Goal: Task Accomplishment & Management: Manage account settings

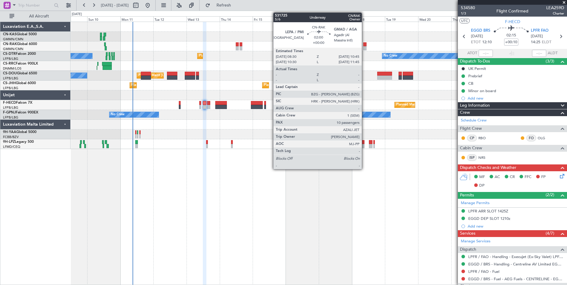
click at [364, 47] on div at bounding box center [364, 48] width 3 height 4
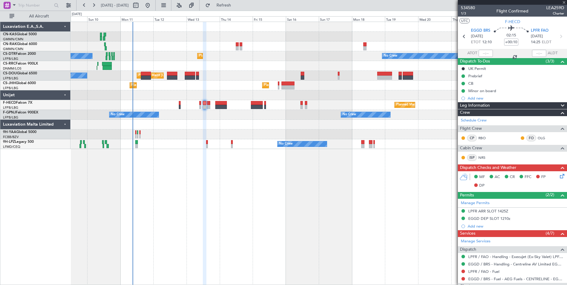
type input "10"
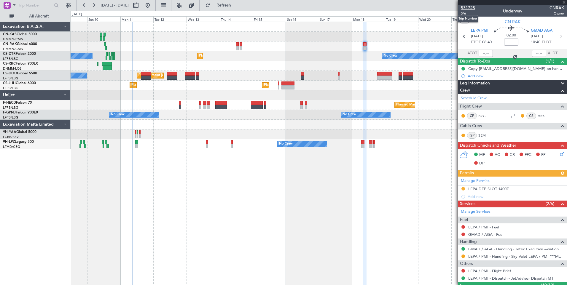
click at [471, 8] on span "531725" at bounding box center [468, 8] width 14 height 6
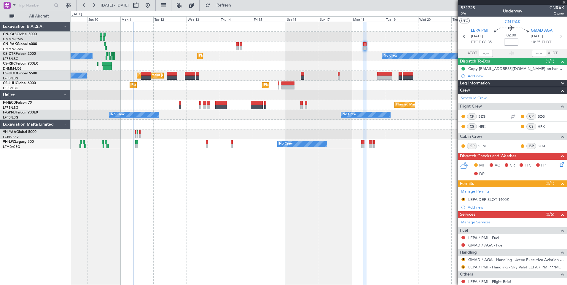
click at [558, 165] on icon at bounding box center [560, 163] width 5 height 5
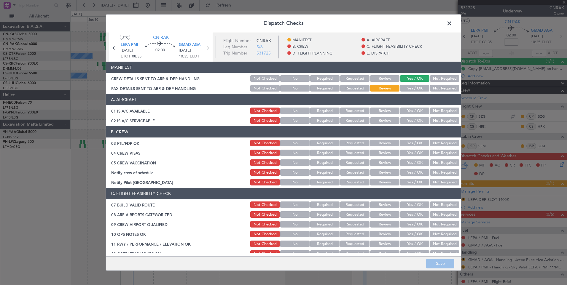
click at [416, 87] on button "Yes / OK" at bounding box center [414, 88] width 29 height 7
click at [432, 265] on button "Save" at bounding box center [440, 263] width 28 height 9
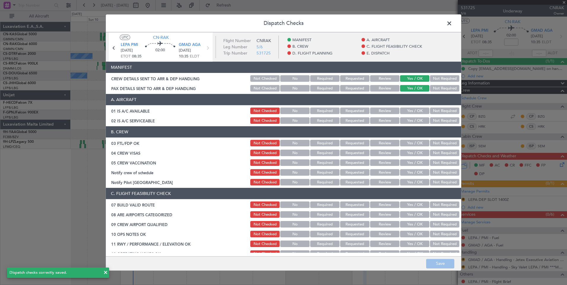
click at [452, 23] on span at bounding box center [452, 25] width 0 height 12
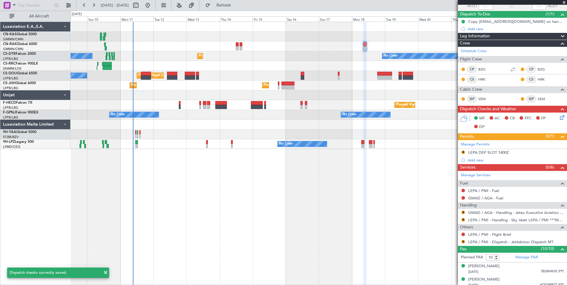
scroll to position [107, 0]
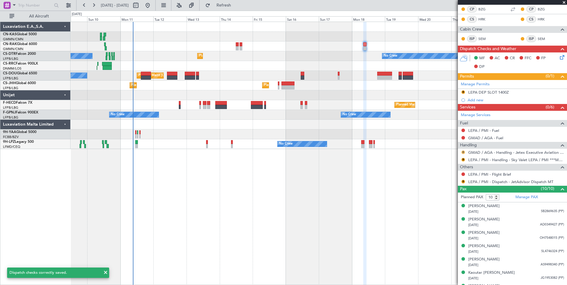
click at [462, 152] on button "R" at bounding box center [463, 153] width 4 height 4
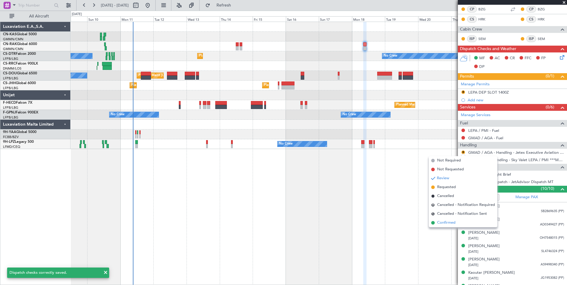
click at [446, 221] on span "Confirmed" at bounding box center [446, 223] width 18 height 6
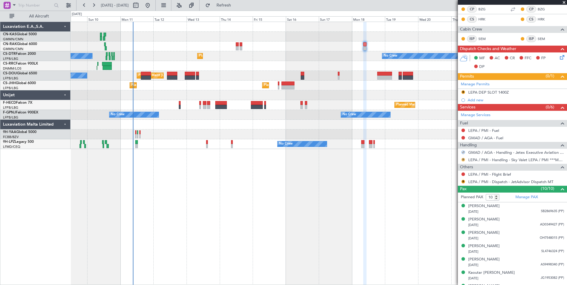
click at [463, 160] on button "R" at bounding box center [463, 160] width 4 height 4
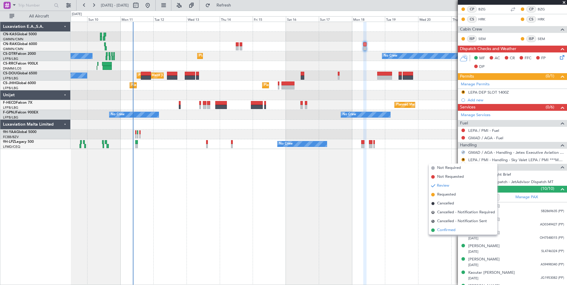
click at [438, 232] on span "Confirmed" at bounding box center [446, 230] width 18 height 6
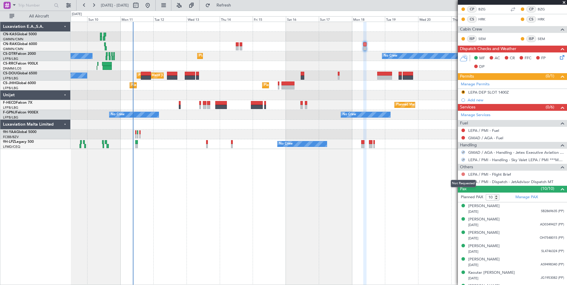
click at [463, 173] on button at bounding box center [463, 174] width 4 height 4
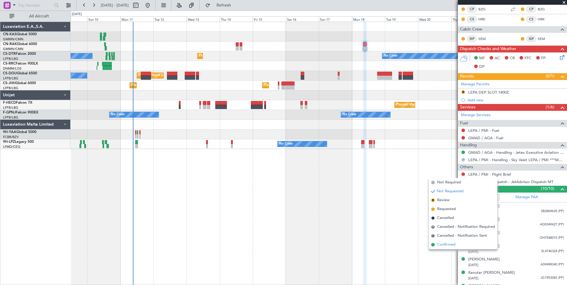
click at [437, 243] on span "Confirmed" at bounding box center [446, 245] width 18 height 6
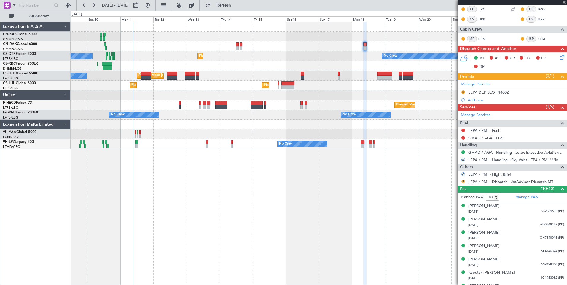
click at [462, 182] on button "R" at bounding box center [463, 182] width 4 height 4
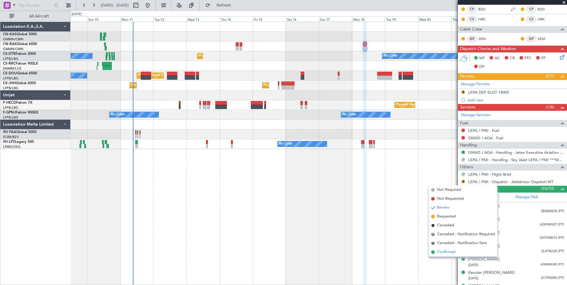
click at [451, 252] on span "Confirmed" at bounding box center [446, 252] width 18 height 6
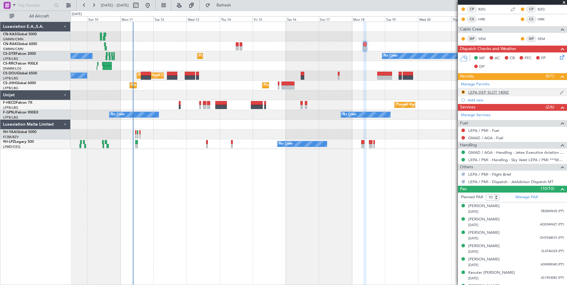
click at [502, 92] on div "LEPA DEP SLOT 1400Z" at bounding box center [488, 92] width 41 height 5
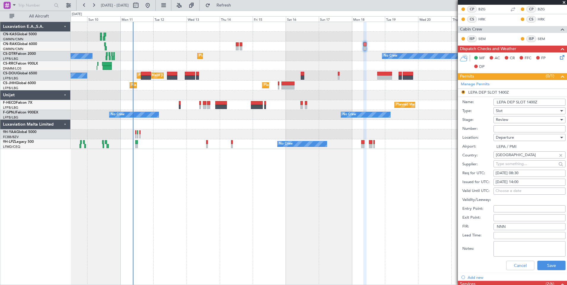
scroll to position [150, 0]
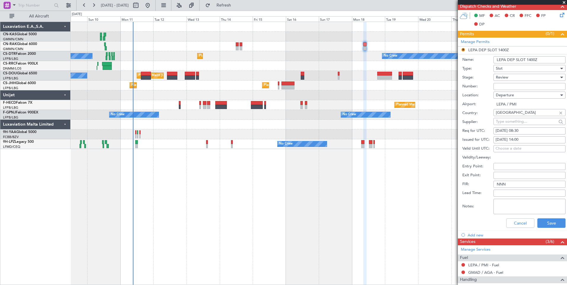
click at [520, 132] on div "[DATE] 08:30" at bounding box center [529, 131] width 68 height 6
select select "8"
select select "2025"
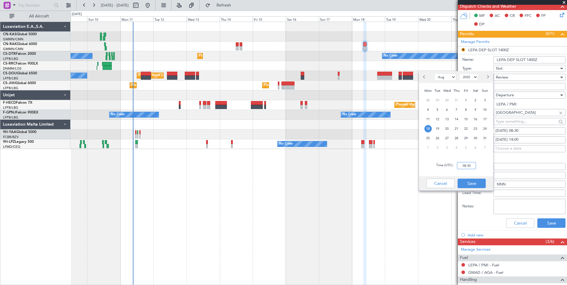
click at [462, 169] on input "08:30" at bounding box center [466, 165] width 19 height 7
type input "08:25"
click at [471, 186] on button "Save" at bounding box center [471, 183] width 28 height 9
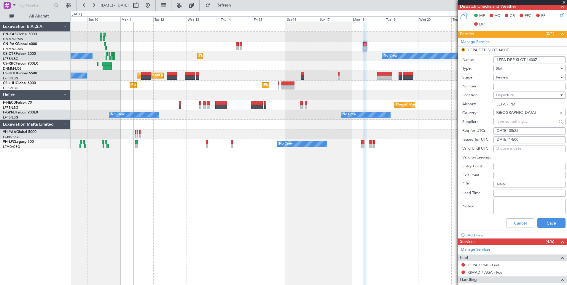
click at [519, 139] on div "[DATE] 14:00" at bounding box center [529, 140] width 68 height 6
select select "8"
select select "2025"
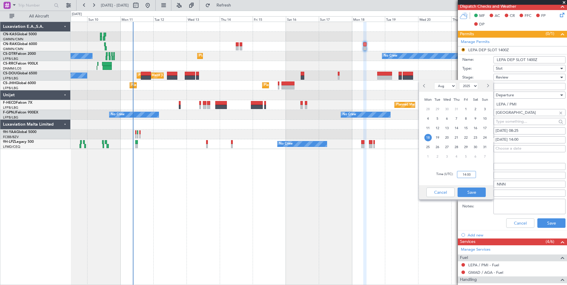
click at [463, 175] on input "14:00" at bounding box center [466, 174] width 19 height 7
type input "08:25"
click at [466, 193] on button "Save" at bounding box center [471, 192] width 28 height 9
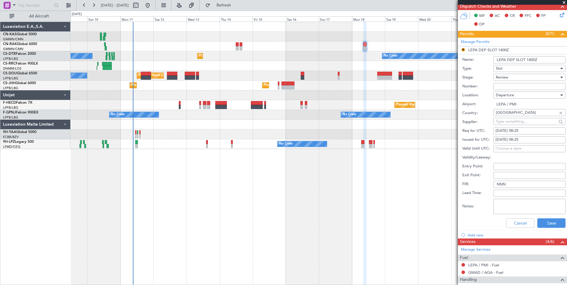
click at [504, 79] on span "Review" at bounding box center [501, 77] width 12 height 5
click at [514, 126] on span "Received OK" at bounding box center [527, 125] width 62 height 9
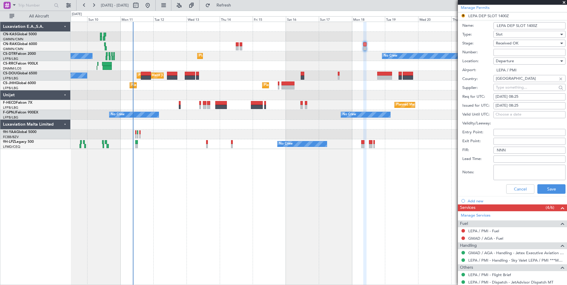
scroll to position [190, 0]
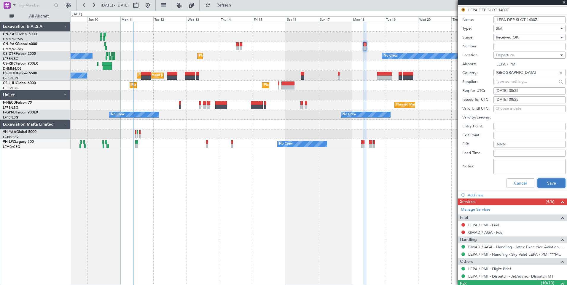
click at [545, 185] on button "Save" at bounding box center [551, 182] width 28 height 9
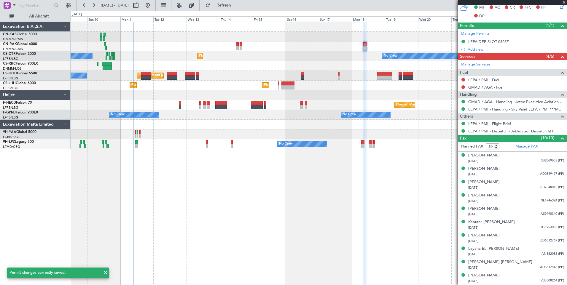
scroll to position [158, 0]
